Goal: Communication & Community: Answer question/provide support

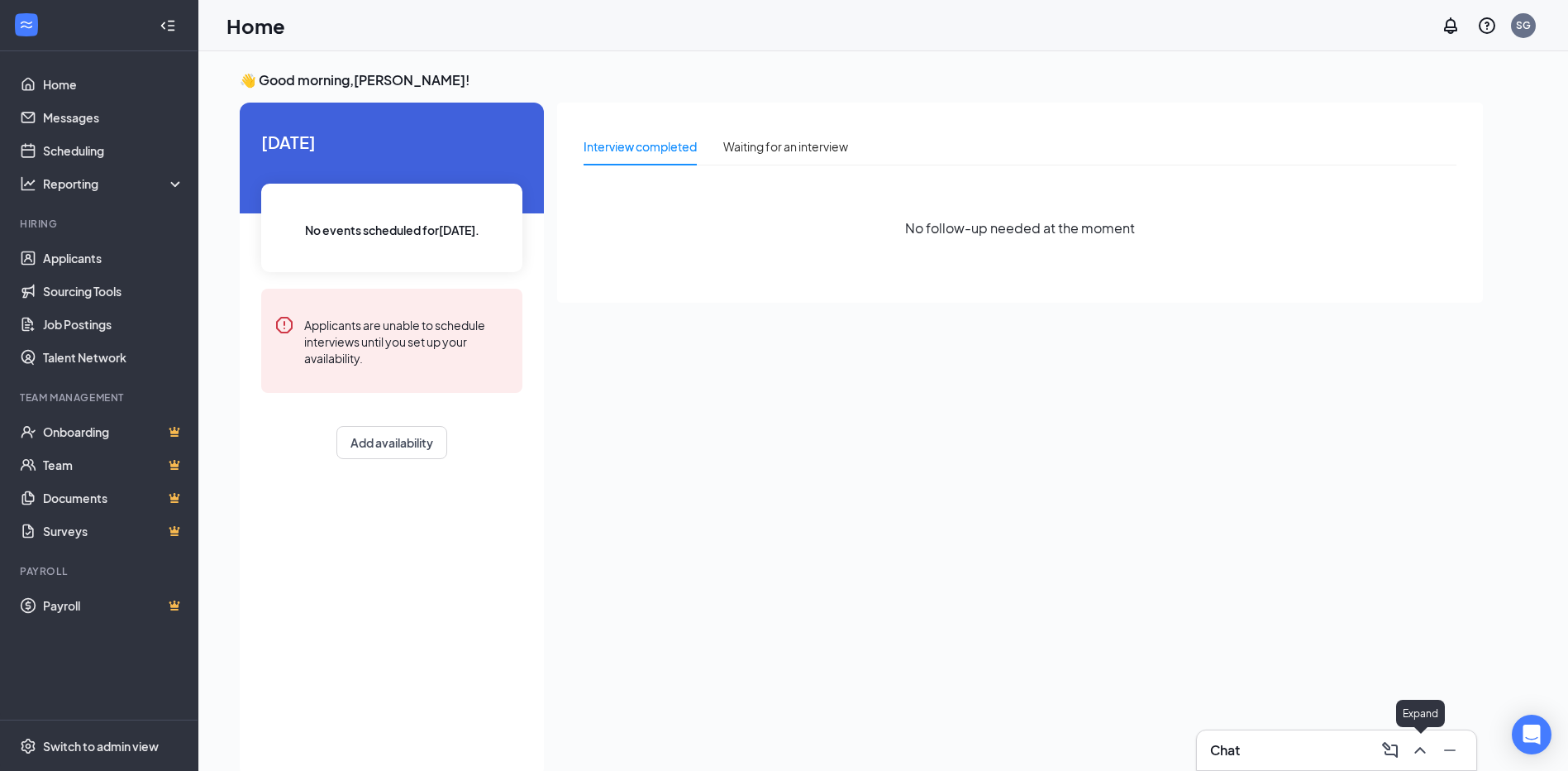
click at [1417, 756] on icon "ChevronUp" at bounding box center [1421, 751] width 20 height 20
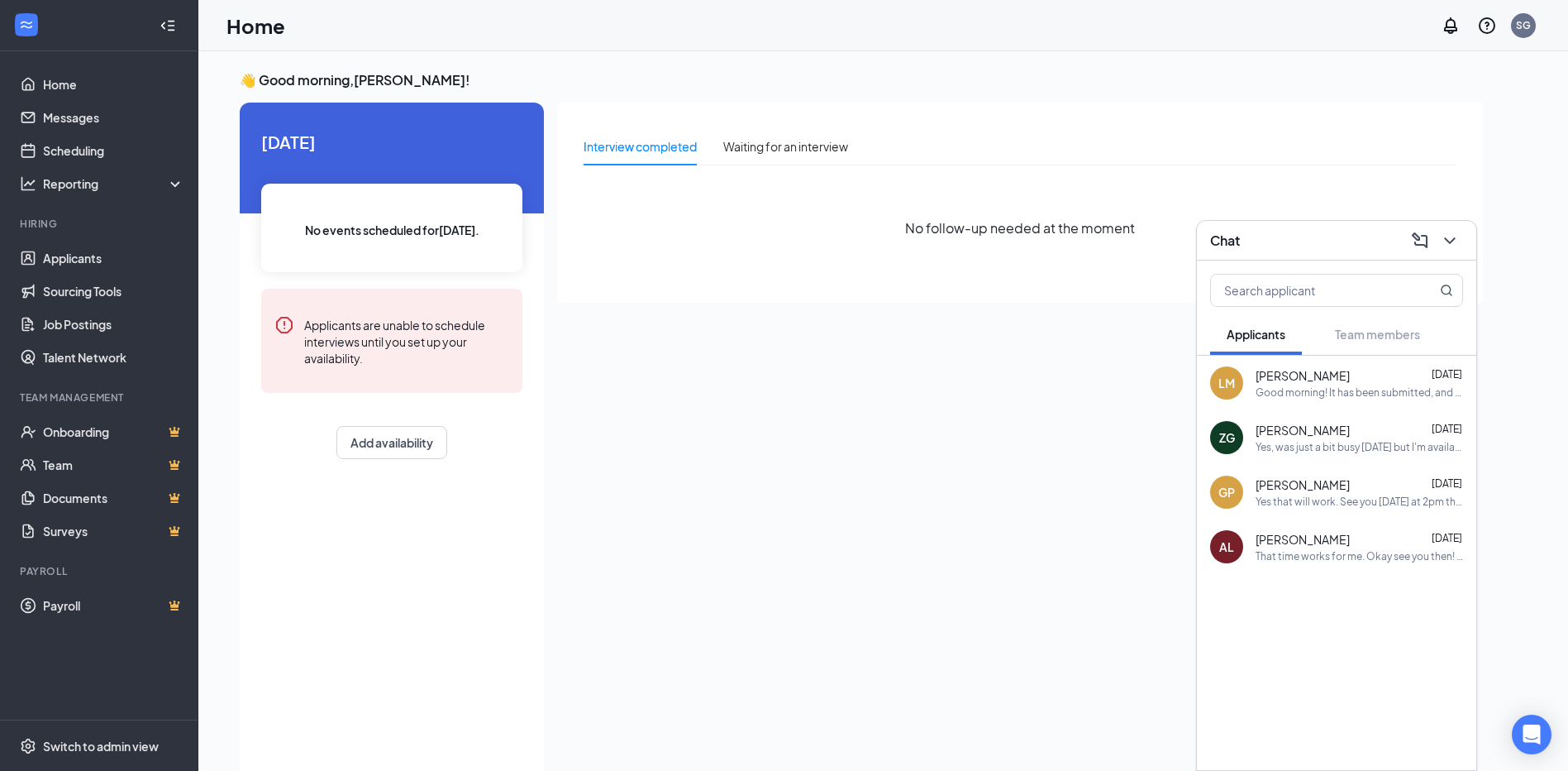
click at [1296, 391] on div "Good morning! It has been submitted, and it takes usually 1-4 days to come back…" at bounding box center [1359, 391] width 207 height 14
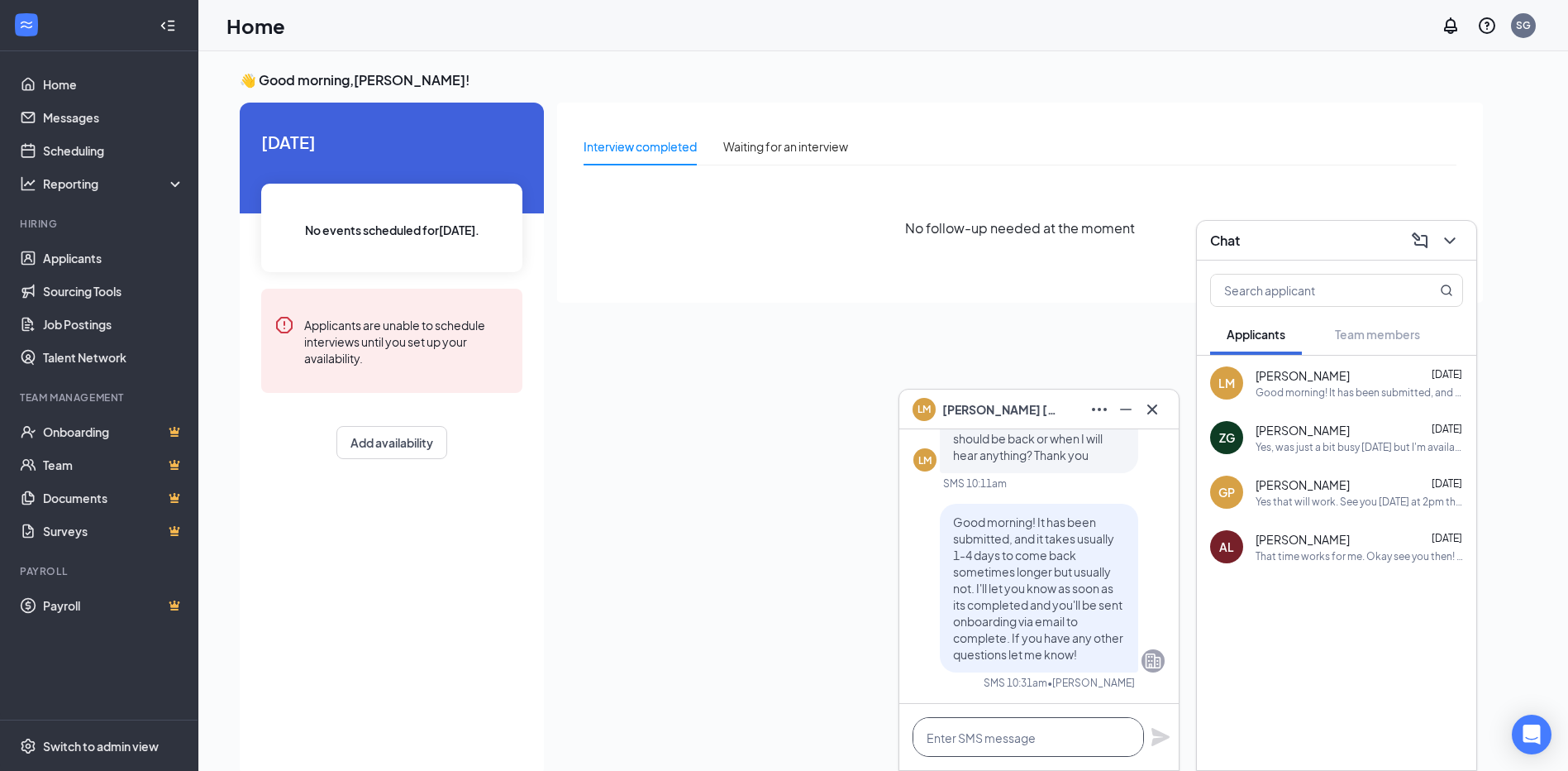
click at [978, 734] on textarea at bounding box center [1028, 736] width 231 height 40
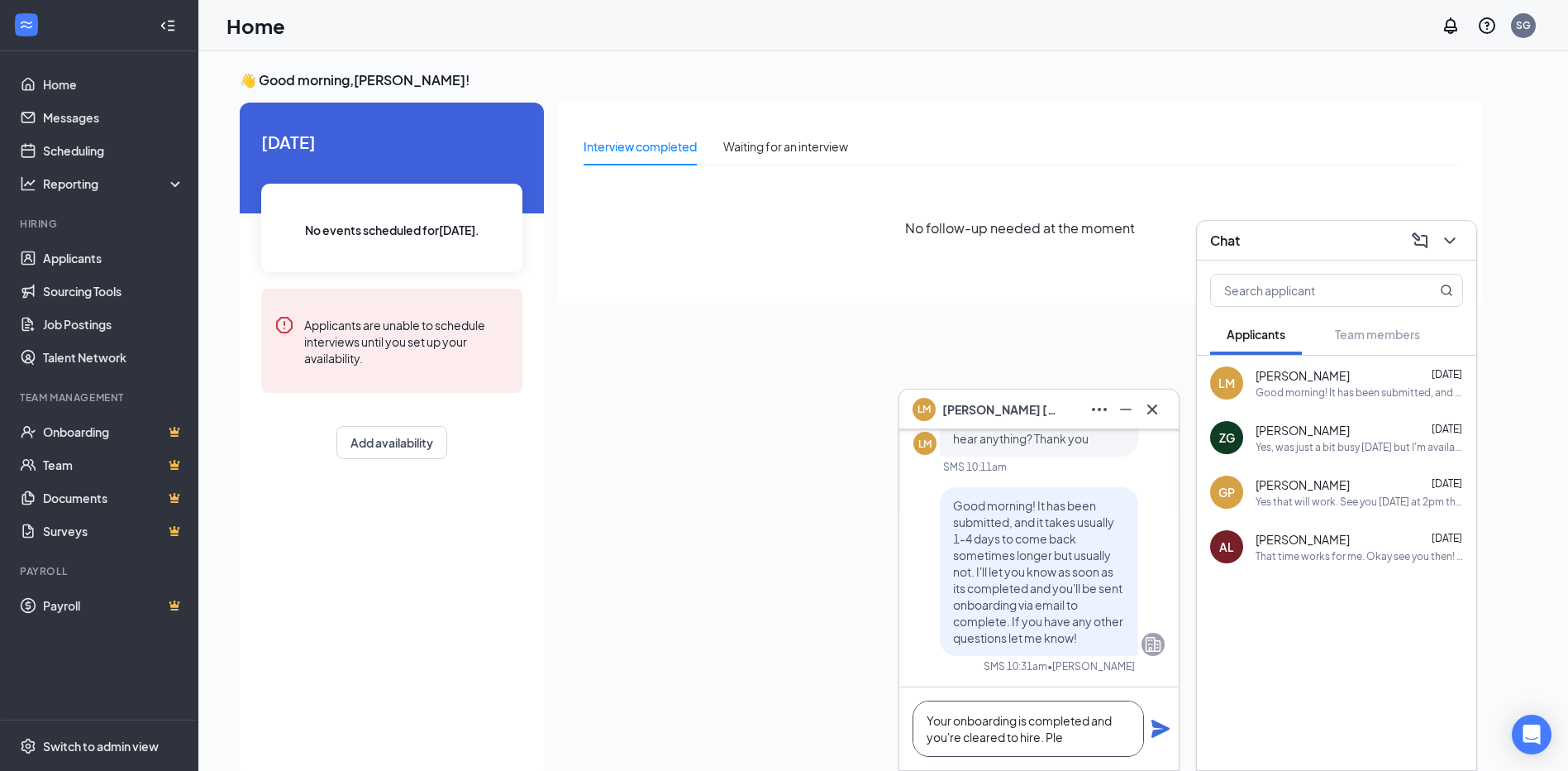
drag, startPoint x: 1016, startPoint y: 718, endPoint x: 955, endPoint y: 718, distance: 61.0
click at [955, 718] on textarea "Your onboarding is completed and you're cleared to hire. Ple" at bounding box center [1028, 728] width 231 height 56
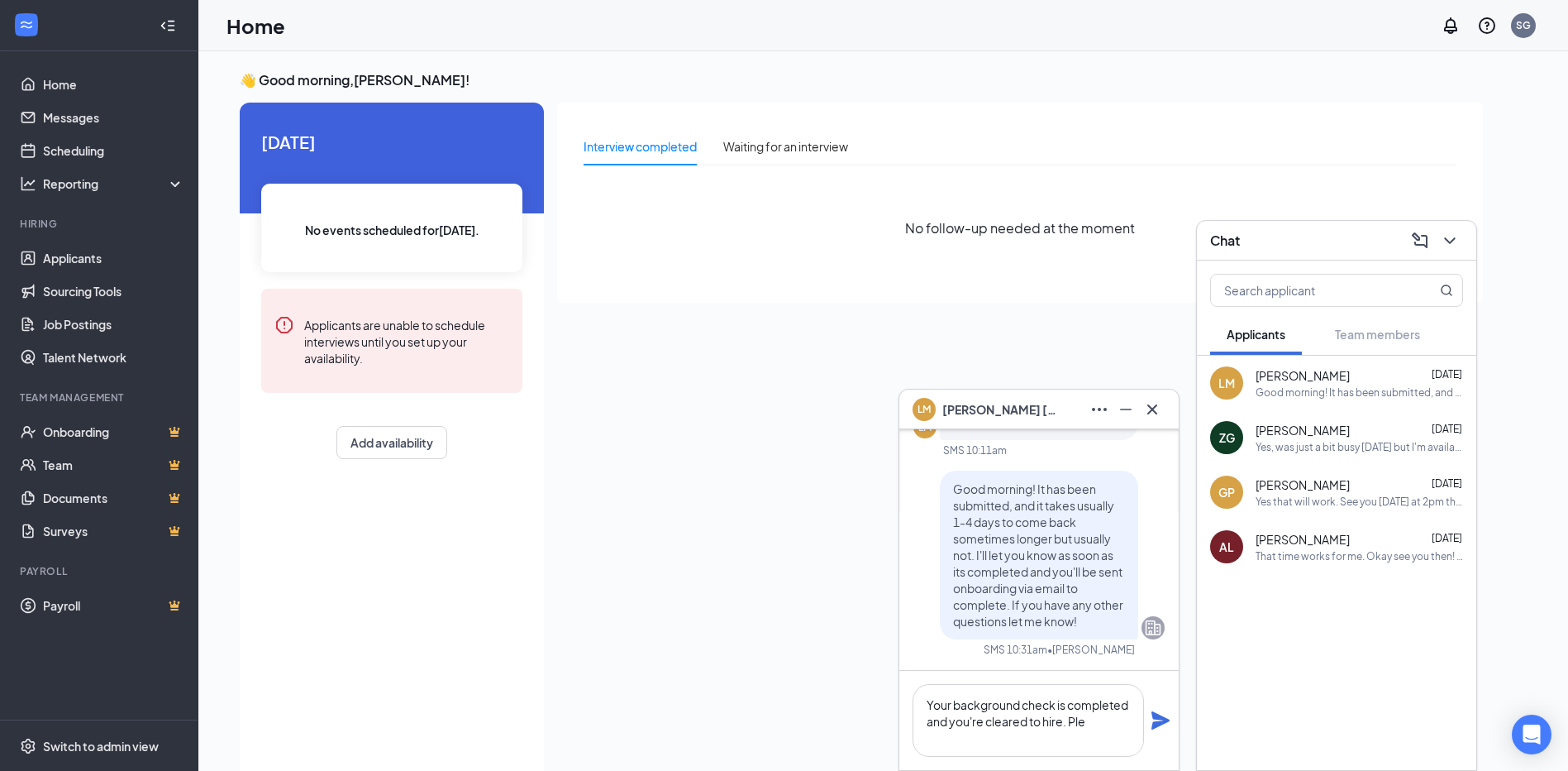
click at [825, 719] on div "Interview completed Waiting for an interview No follow-up needed at the moment" at bounding box center [1020, 435] width 926 height 665
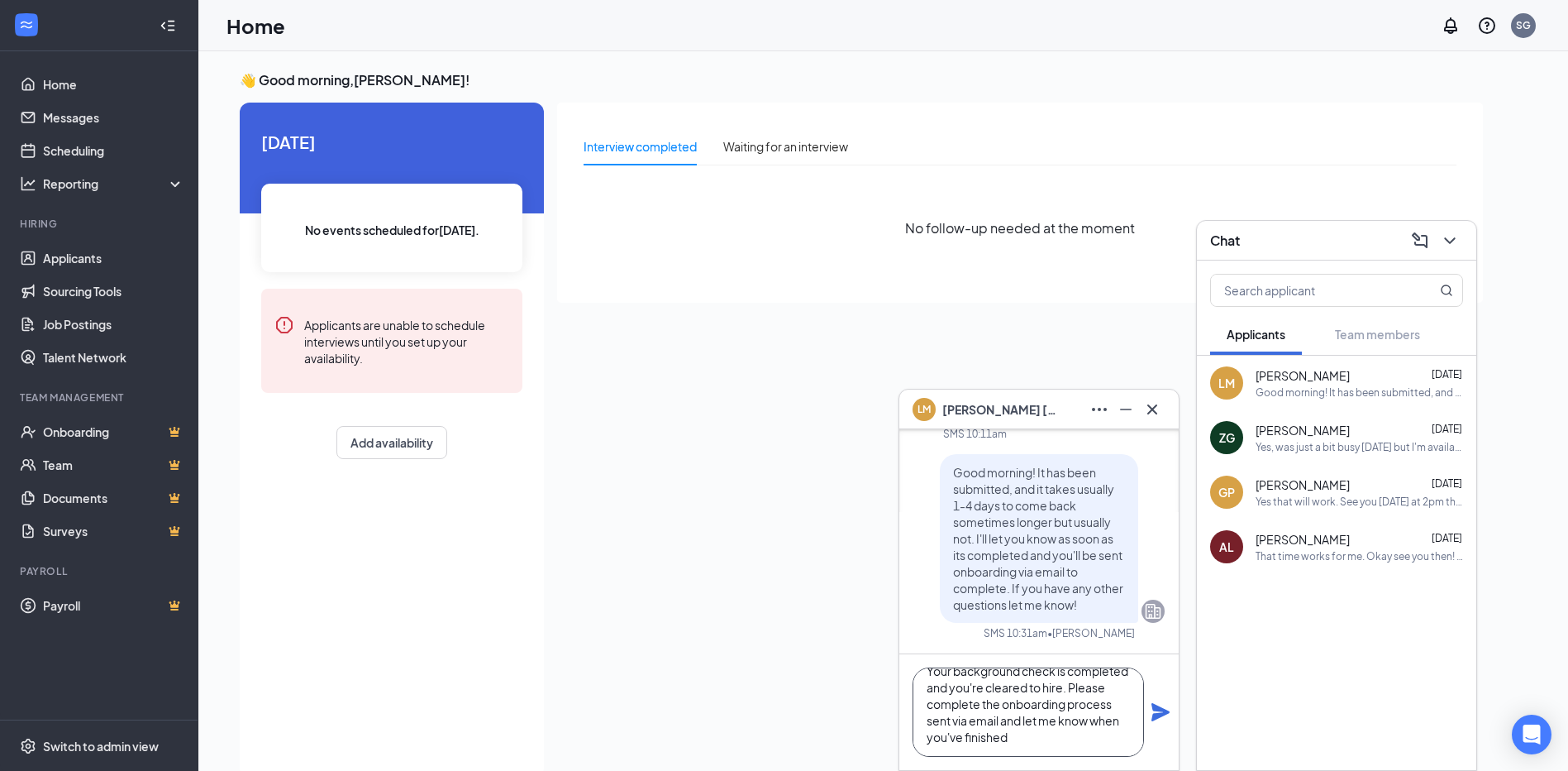
scroll to position [34, 0]
type textarea "Your background check is completed and you're cleared to hire. Please complete …"
click at [1155, 718] on icon "Plane" at bounding box center [1161, 712] width 18 height 18
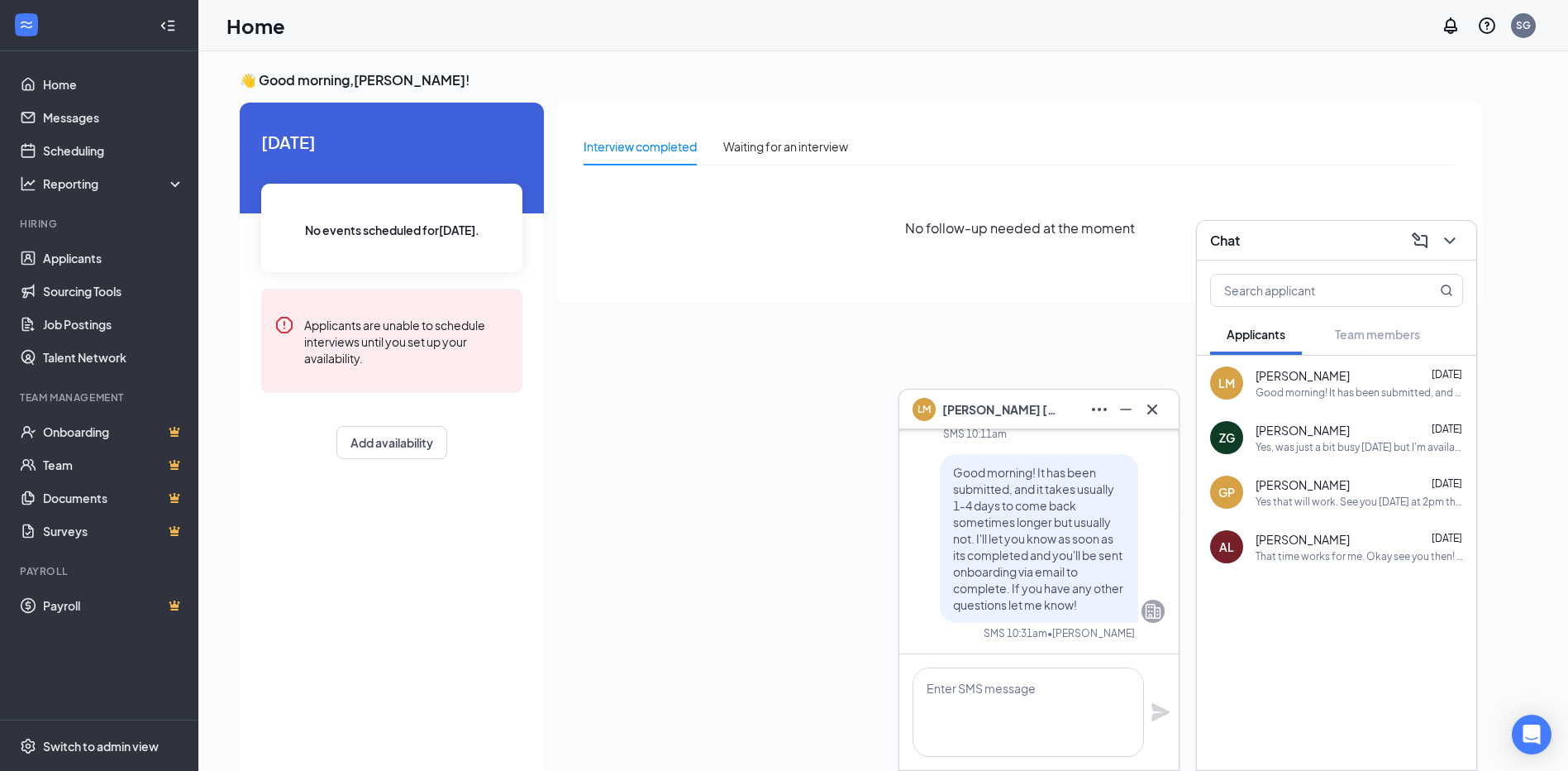
scroll to position [0, 0]
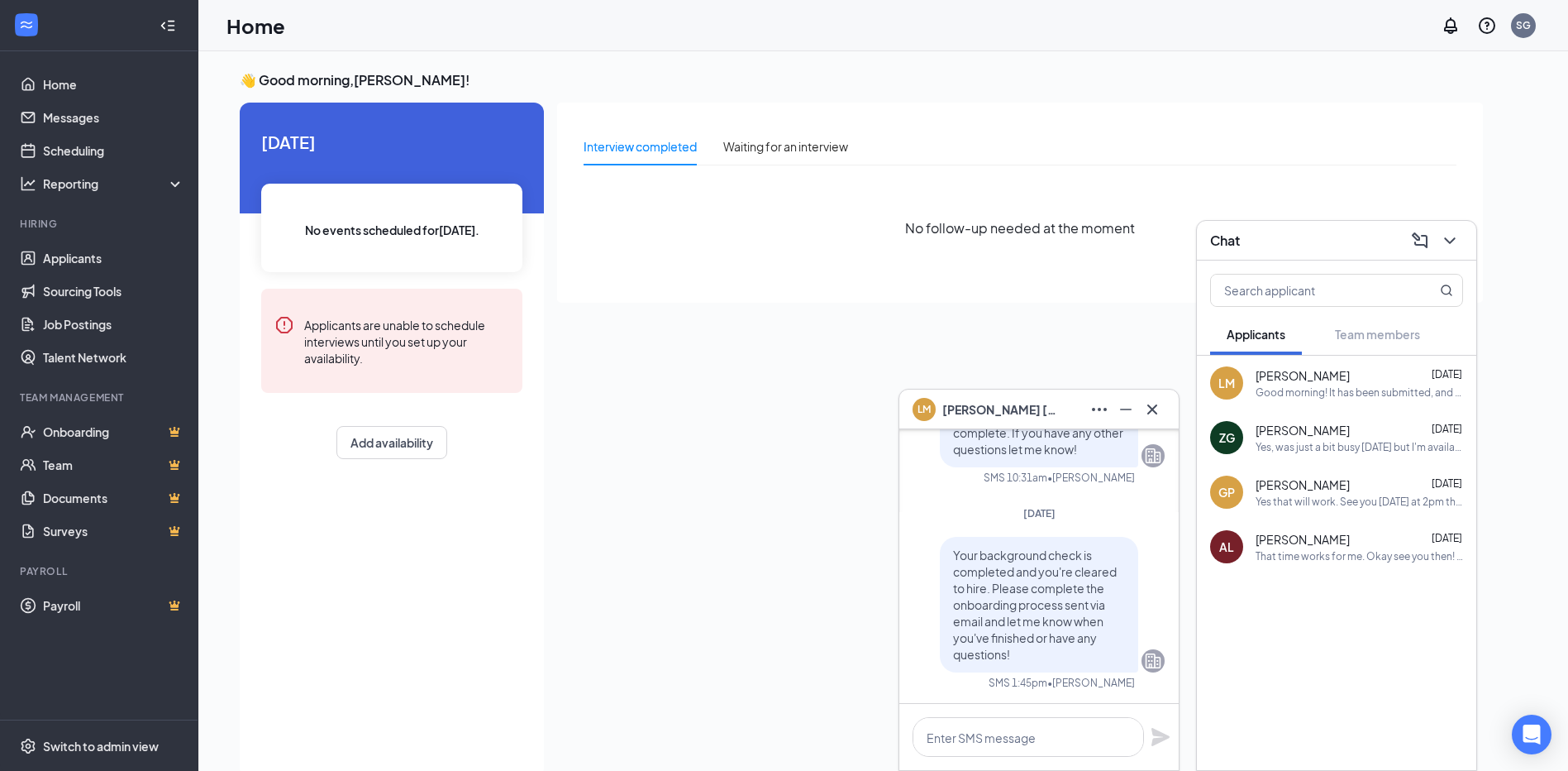
click at [802, 627] on div "Interview completed Waiting for an interview No follow-up needed at the moment" at bounding box center [1020, 435] width 926 height 665
click at [1151, 416] on icon "Cross" at bounding box center [1153, 410] width 20 height 20
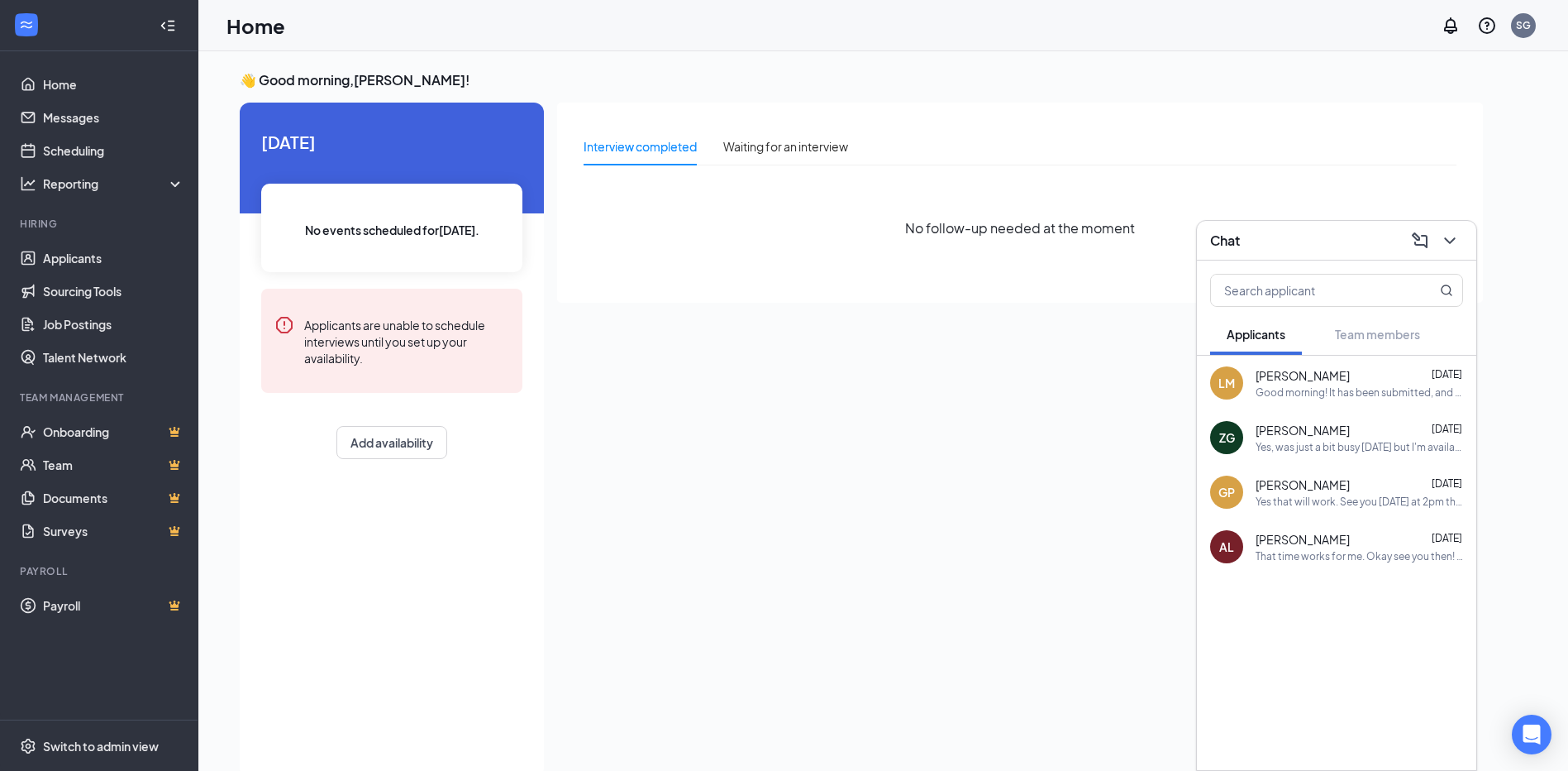
click at [772, 415] on div "Interview completed Waiting for an interview No follow-up needed at the moment" at bounding box center [1020, 435] width 926 height 665
click at [1274, 385] on div "Thank you will do" at bounding box center [1295, 391] width 79 height 14
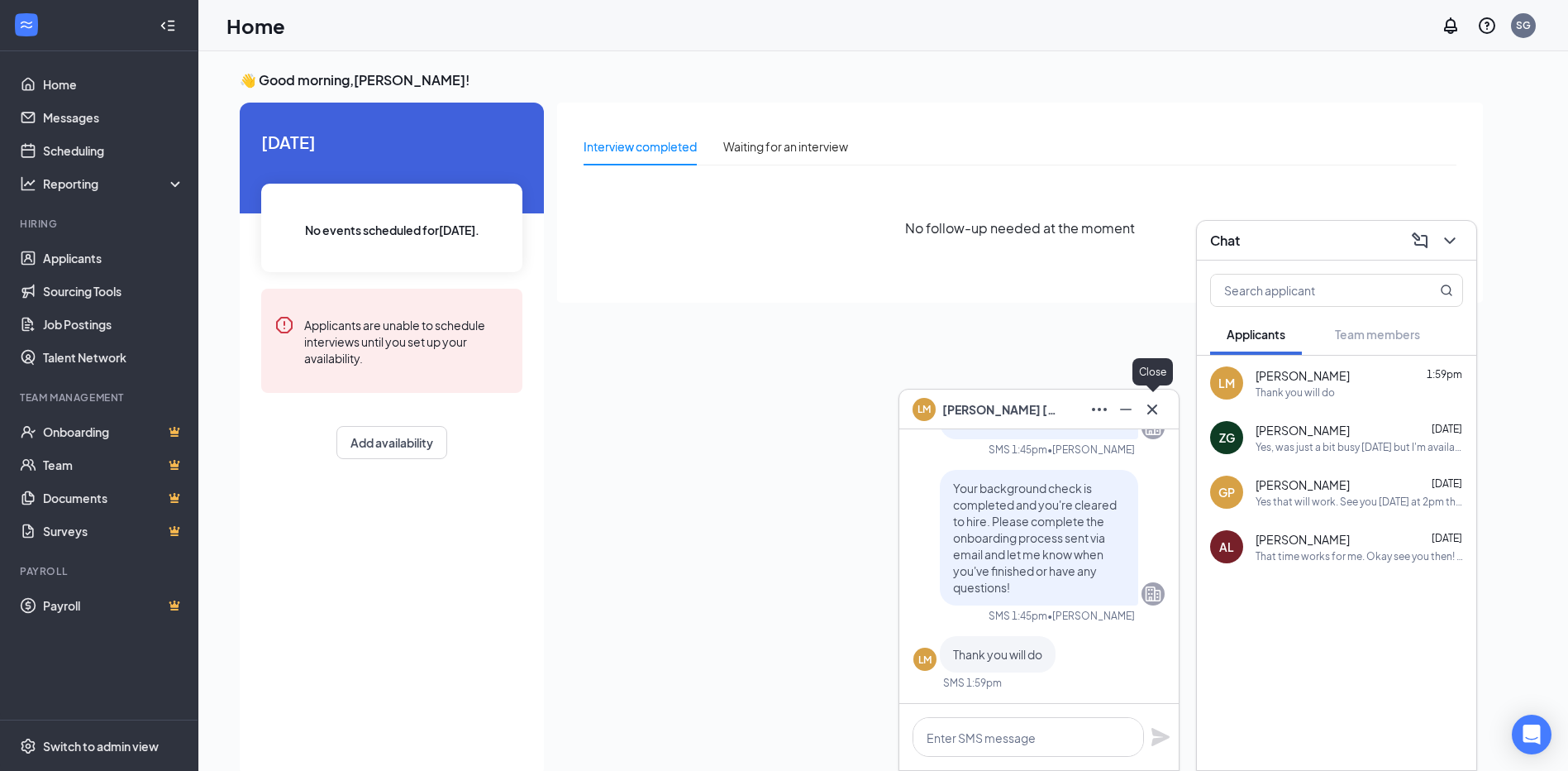
click at [1155, 409] on icon "Cross" at bounding box center [1153, 410] width 20 height 20
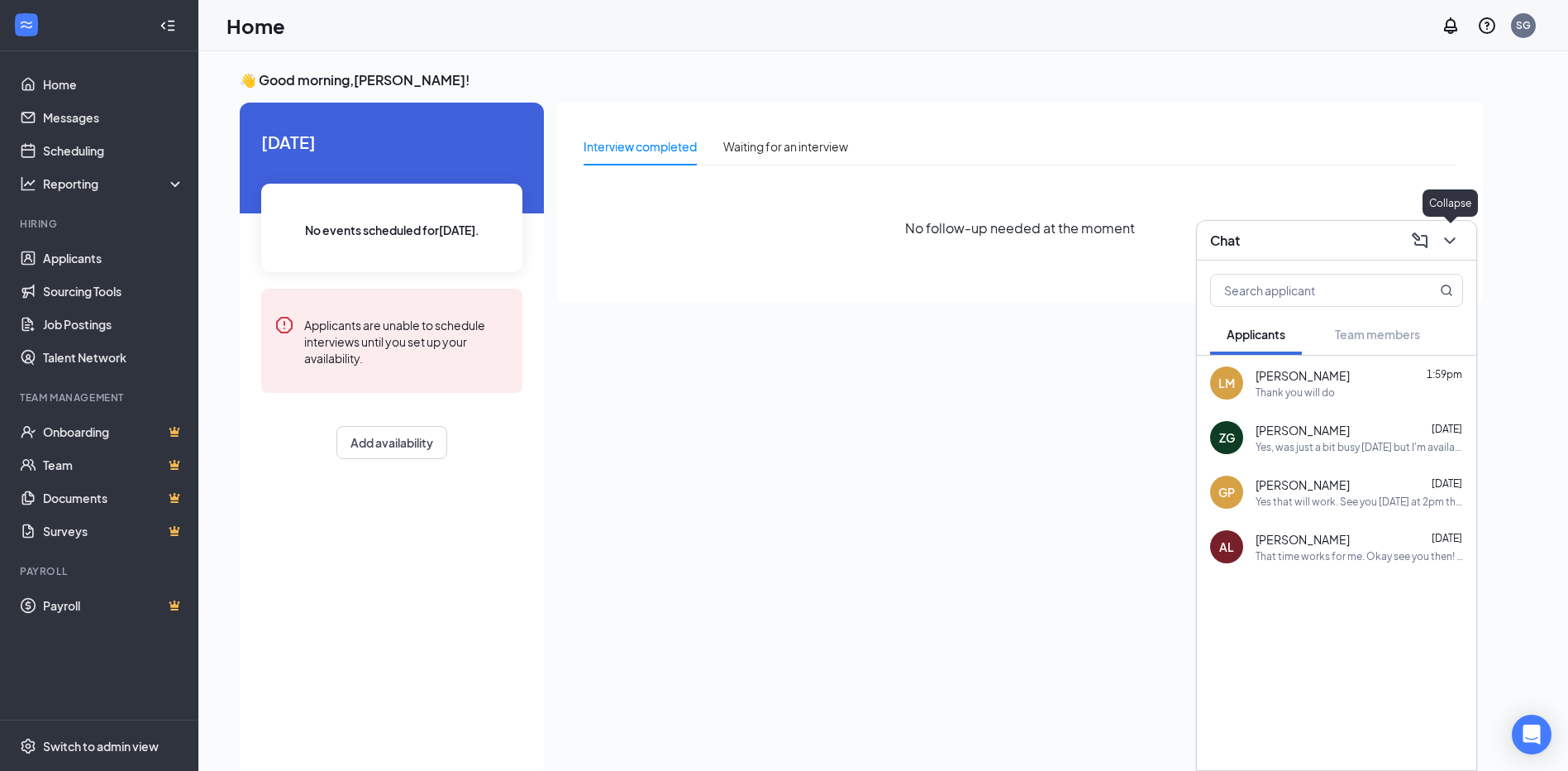
click at [1445, 239] on icon "ChevronDown" at bounding box center [1450, 240] width 20 height 20
